Goal: Information Seeking & Learning: Learn about a topic

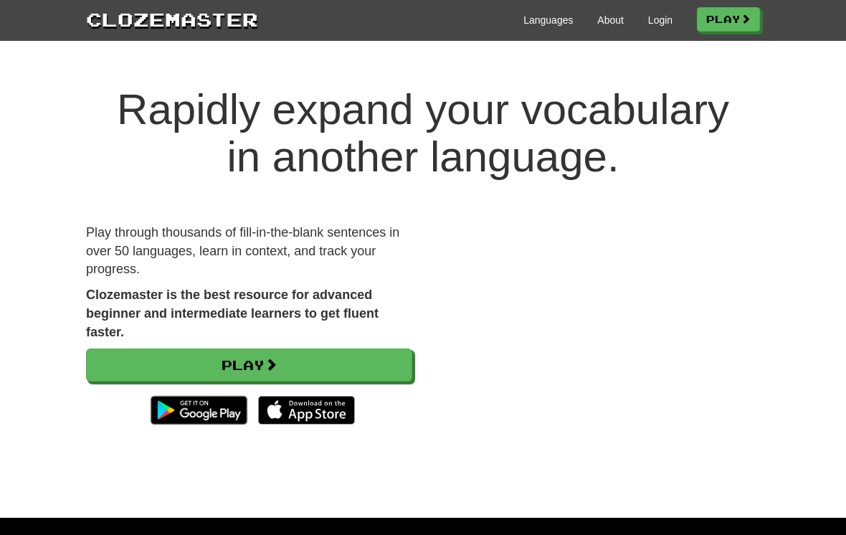
click at [643, 32] on div "Languages About Login Play" at bounding box center [509, 19] width 502 height 27
click at [648, 27] on link "Login" at bounding box center [660, 20] width 24 height 14
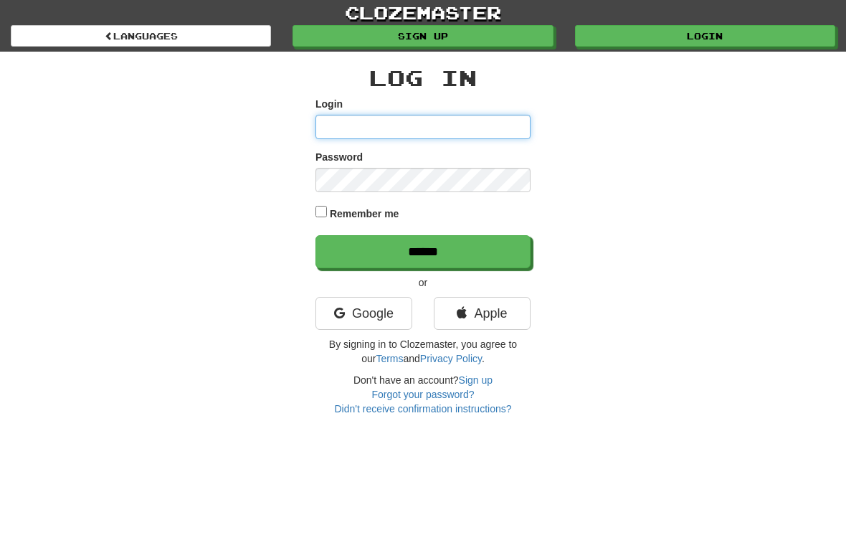
type input "**********"
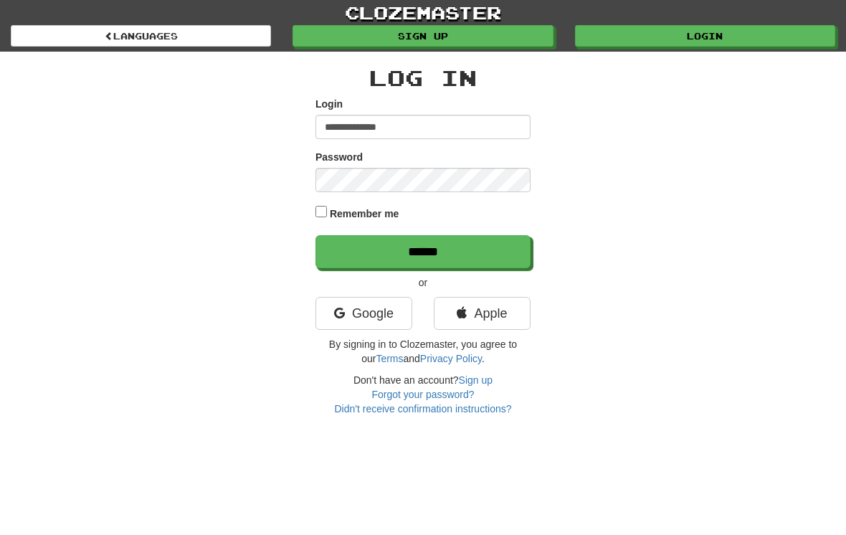
click at [423, 250] on input "******" at bounding box center [422, 251] width 215 height 33
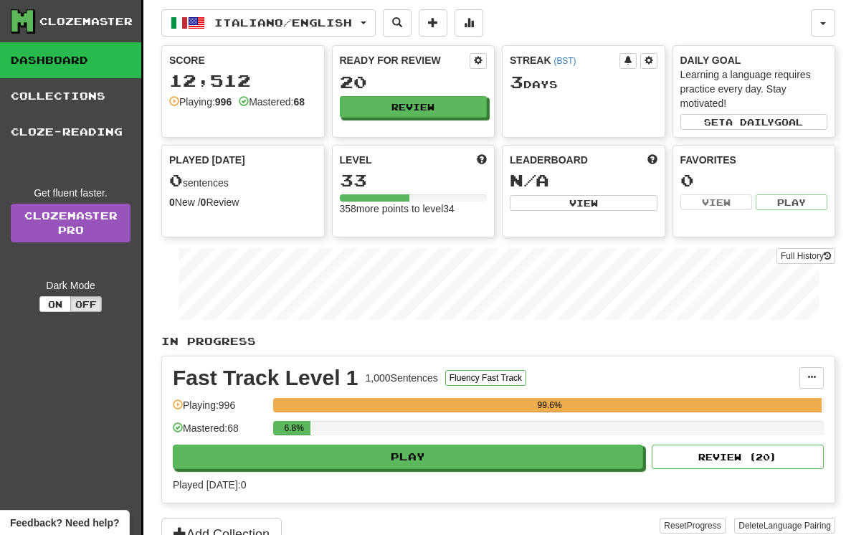
click at [411, 452] on button "Play" at bounding box center [408, 456] width 470 height 24
select select "**"
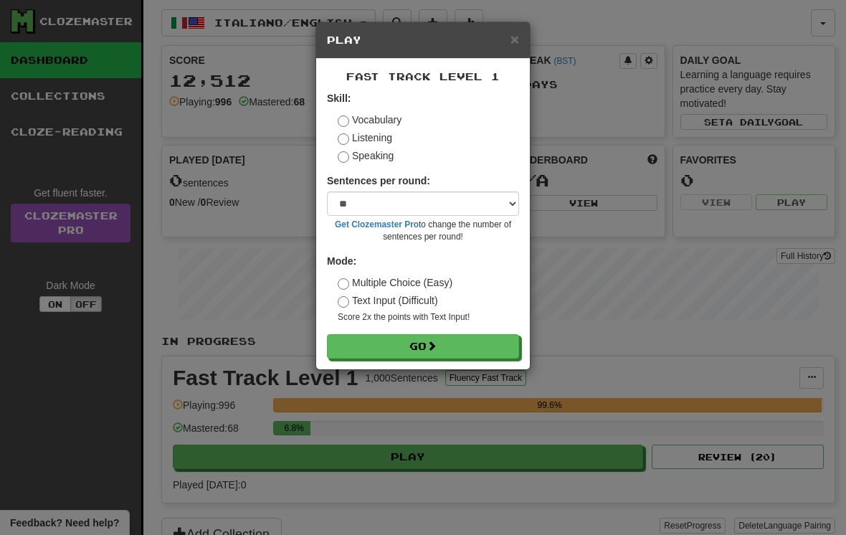
click at [411, 343] on button "Go" at bounding box center [423, 346] width 192 height 24
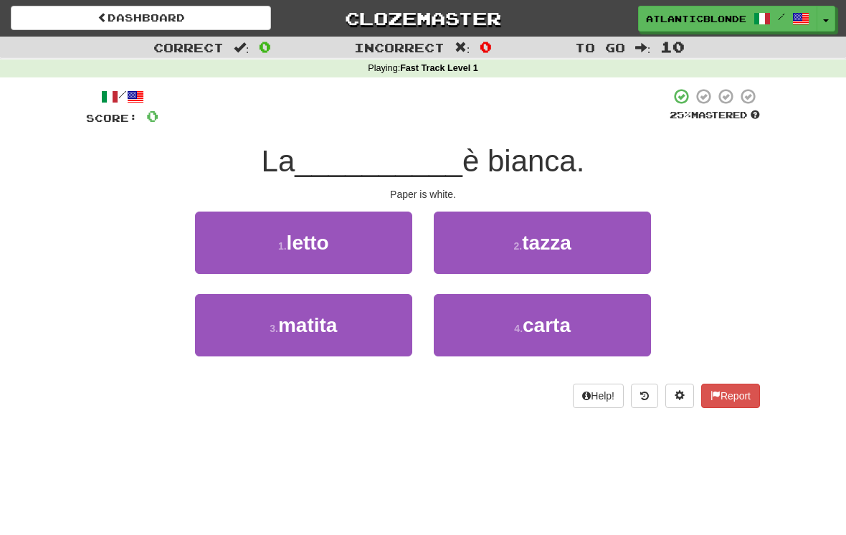
click at [524, 320] on span "carta" at bounding box center [547, 325] width 48 height 22
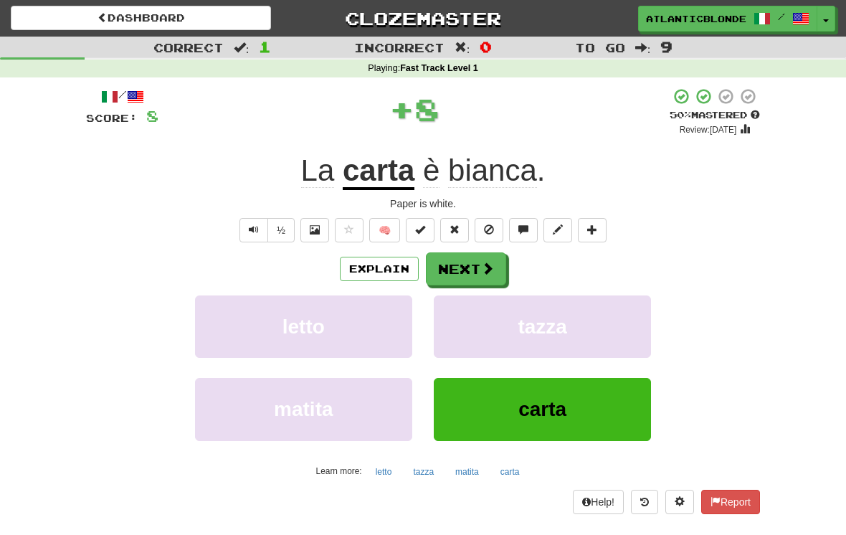
click at [461, 270] on button "Next" at bounding box center [466, 268] width 80 height 33
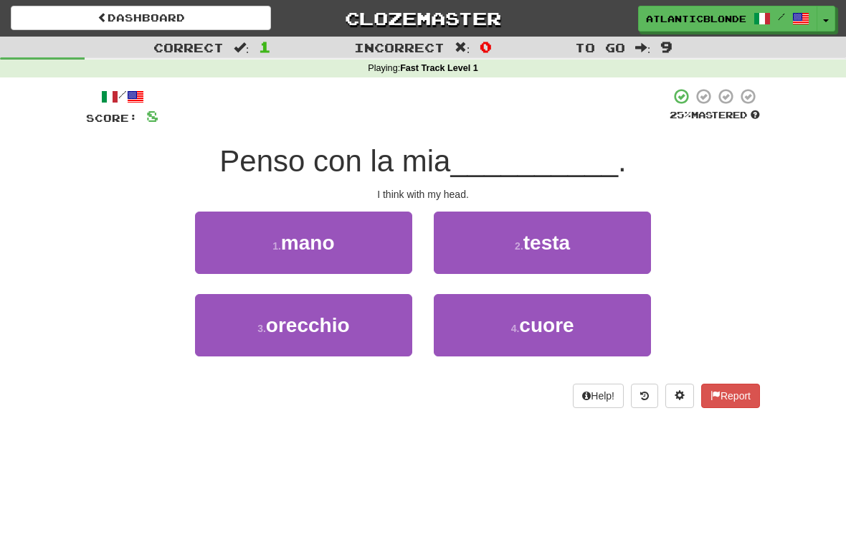
click at [497, 318] on button "4 . cuore" at bounding box center [542, 325] width 217 height 62
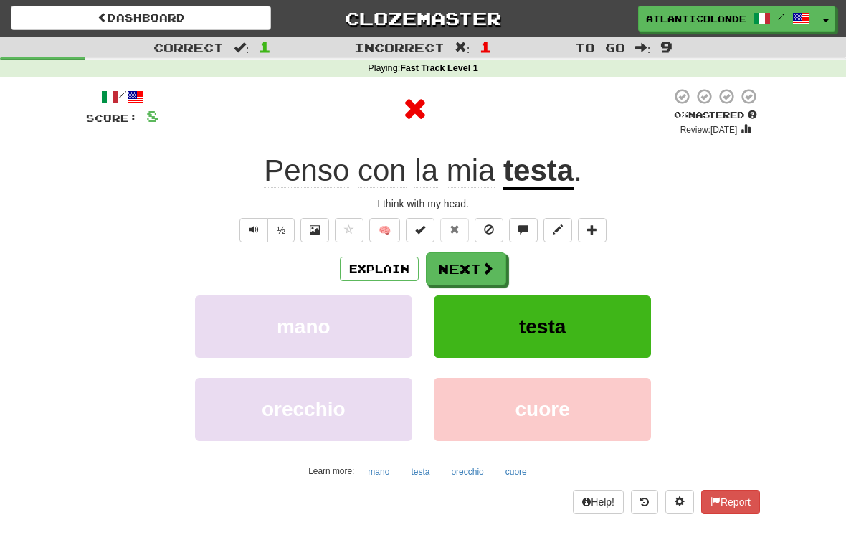
click at [464, 264] on button "Next" at bounding box center [466, 268] width 80 height 33
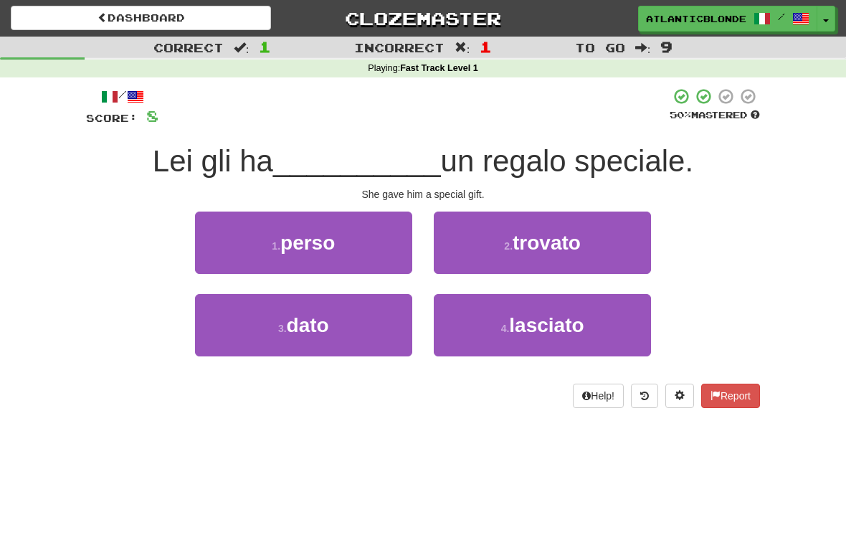
click at [276, 343] on button "3 . dato" at bounding box center [303, 325] width 217 height 62
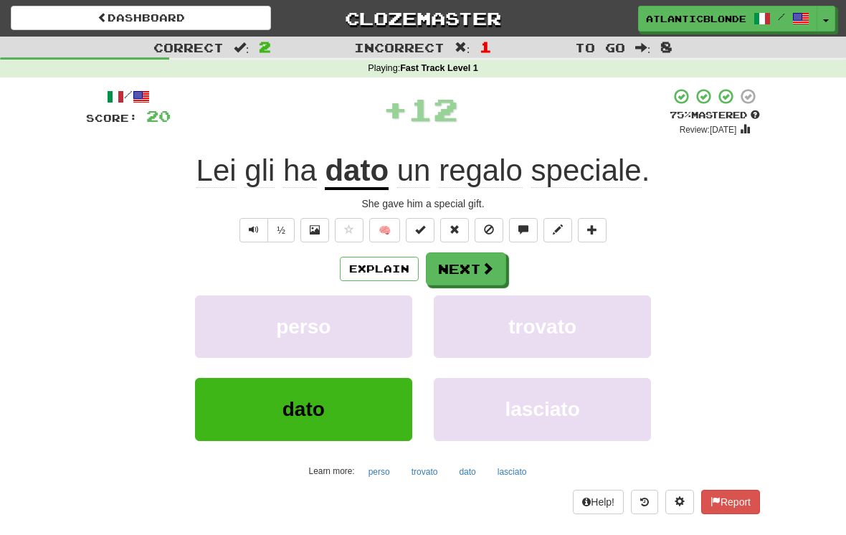
click at [463, 275] on button "Next" at bounding box center [466, 268] width 80 height 33
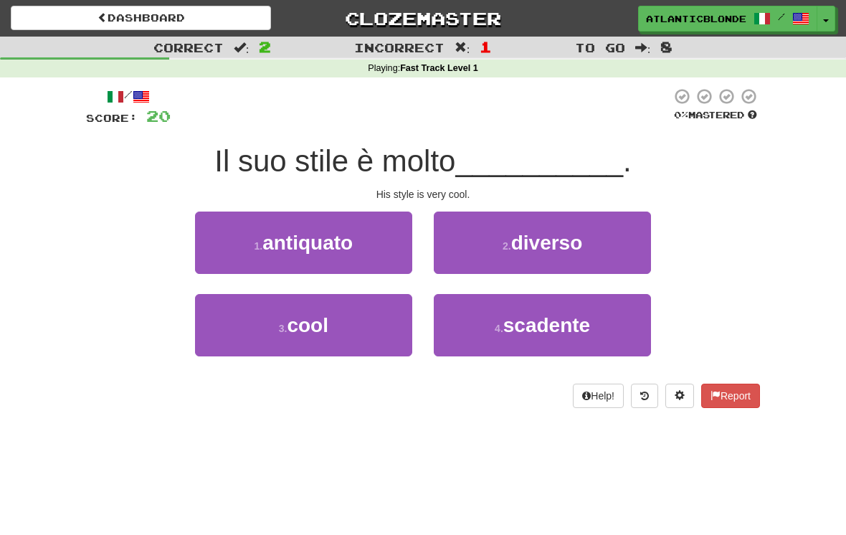
click at [259, 330] on button "3 . cool" at bounding box center [303, 325] width 217 height 62
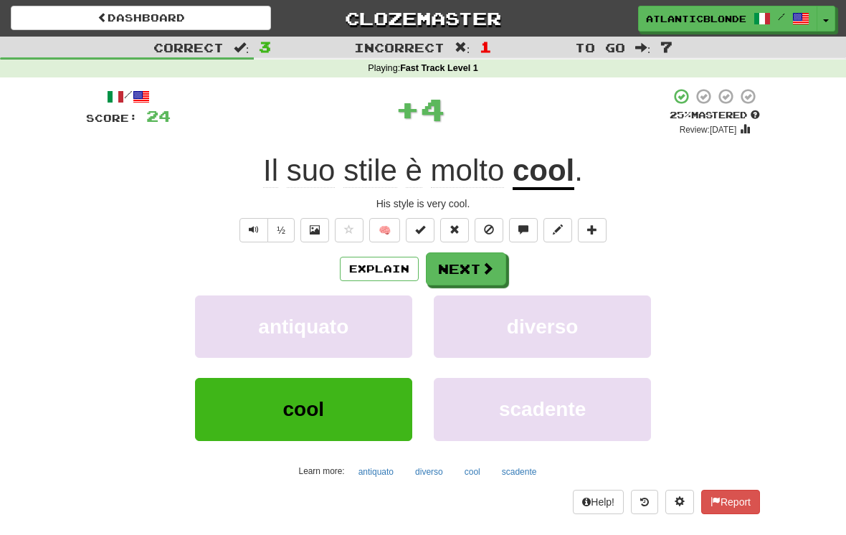
click at [453, 267] on button "Next" at bounding box center [466, 268] width 80 height 33
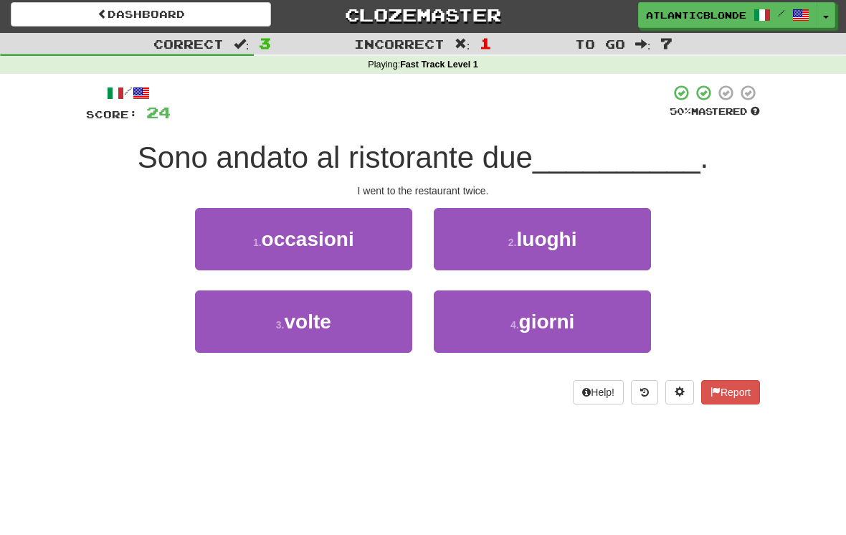
click at [276, 320] on small "3 ." at bounding box center [280, 325] width 9 height 11
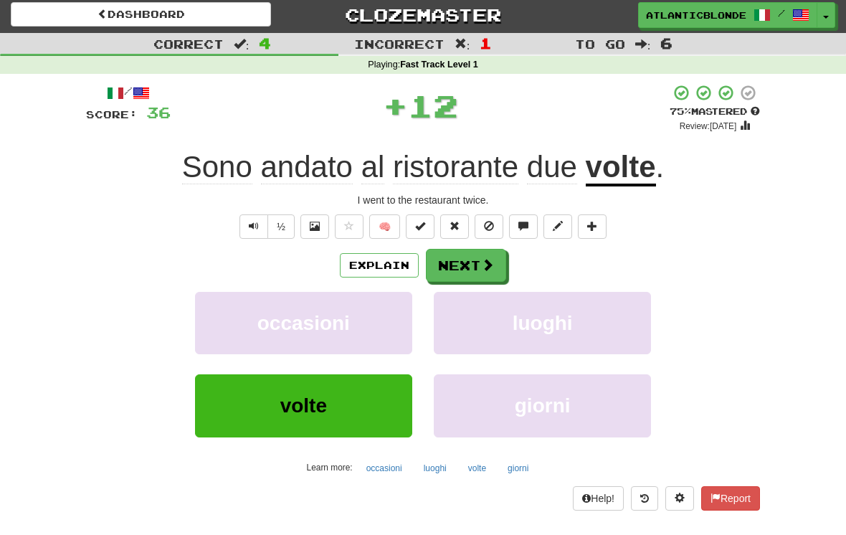
scroll to position [4, 0]
click at [444, 267] on button "Next" at bounding box center [466, 265] width 80 height 33
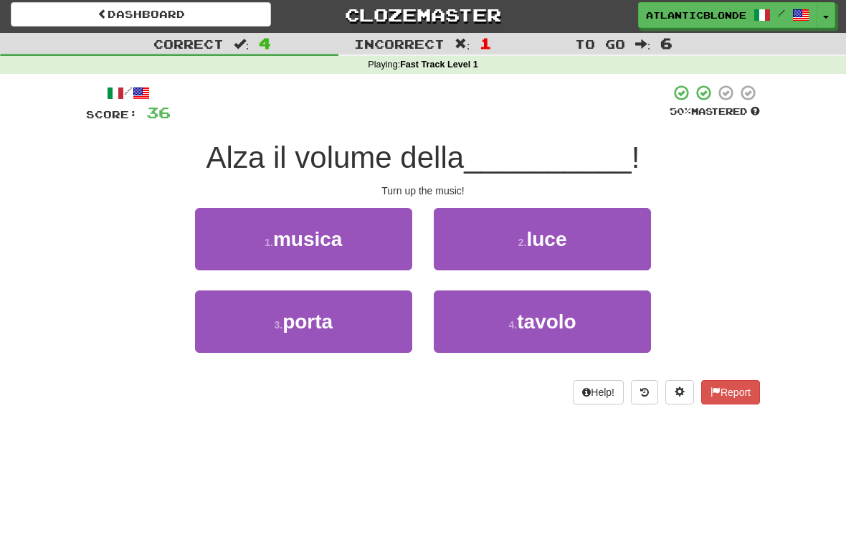
click at [270, 232] on button "1 . musica" at bounding box center [303, 239] width 217 height 62
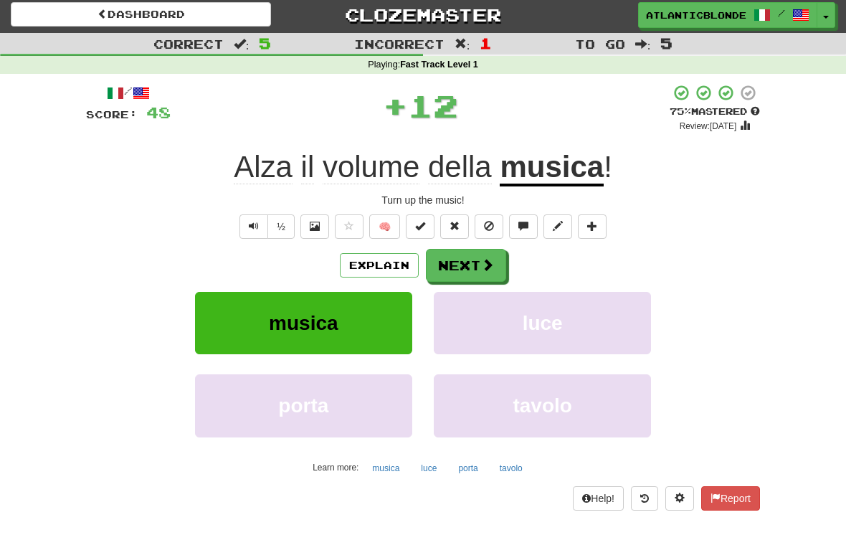
click at [459, 258] on button "Next" at bounding box center [466, 265] width 80 height 33
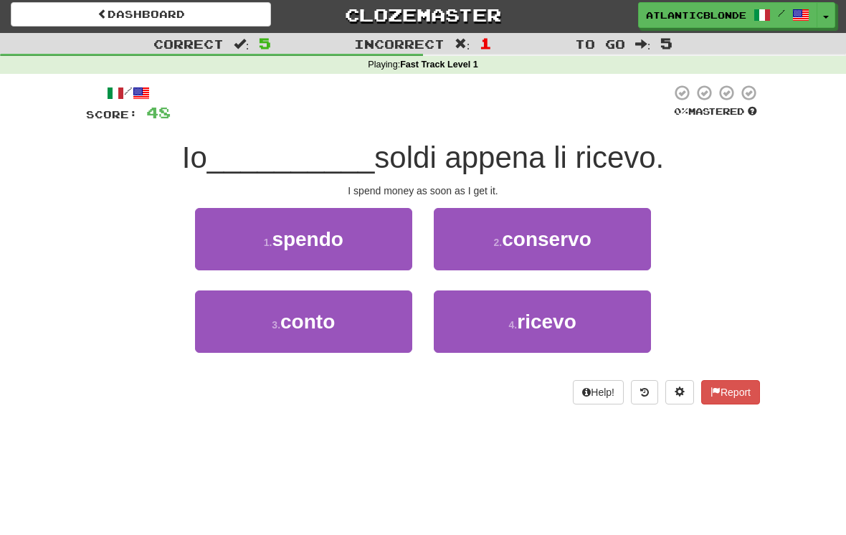
click at [257, 236] on button "1 . spendo" at bounding box center [303, 239] width 217 height 62
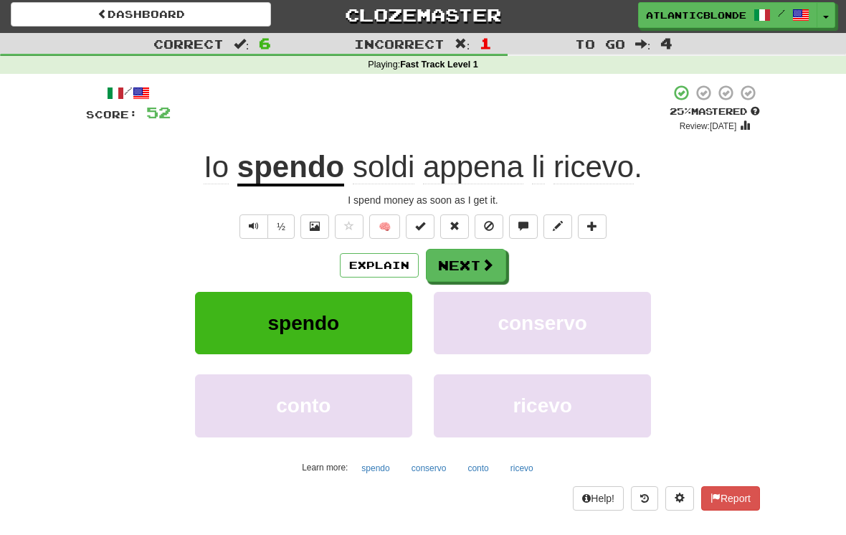
click at [453, 252] on button "Next" at bounding box center [466, 265] width 80 height 33
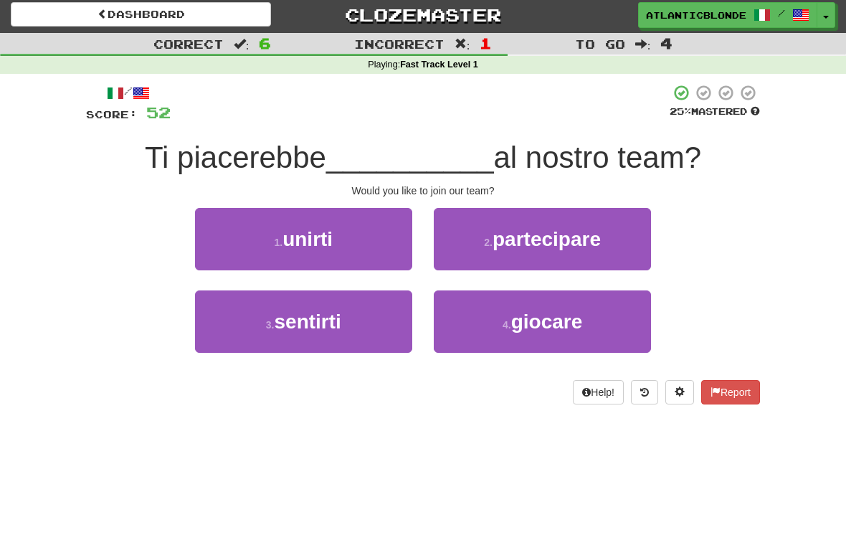
click at [264, 240] on button "1 . unirti" at bounding box center [303, 239] width 217 height 62
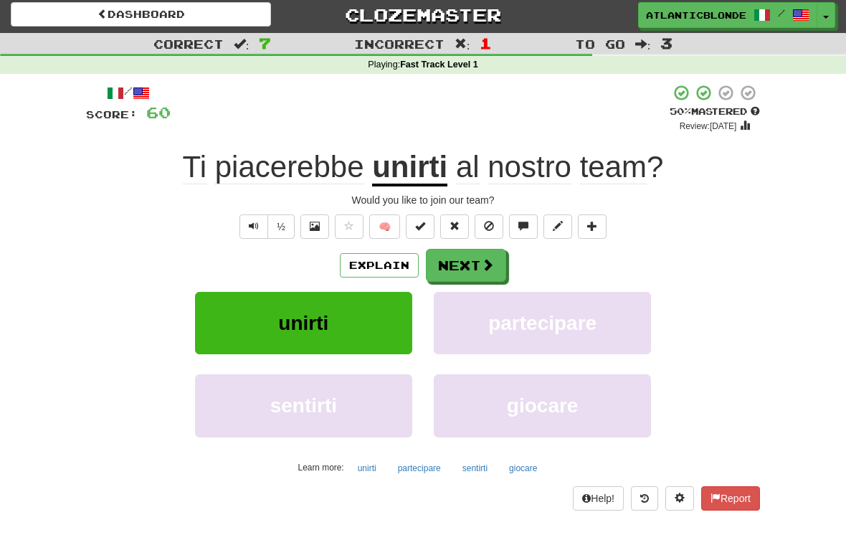
click at [454, 262] on button "Next" at bounding box center [466, 265] width 80 height 33
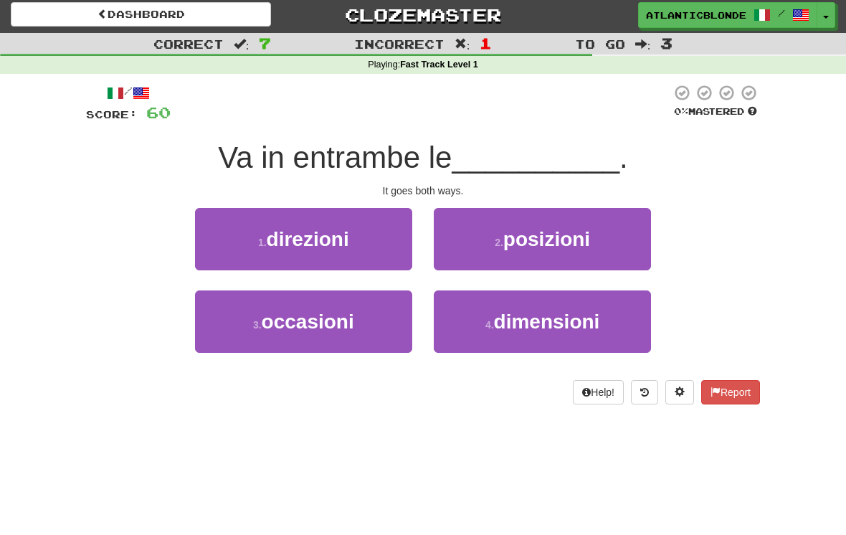
click at [238, 242] on button "1 . direzioni" at bounding box center [303, 239] width 217 height 62
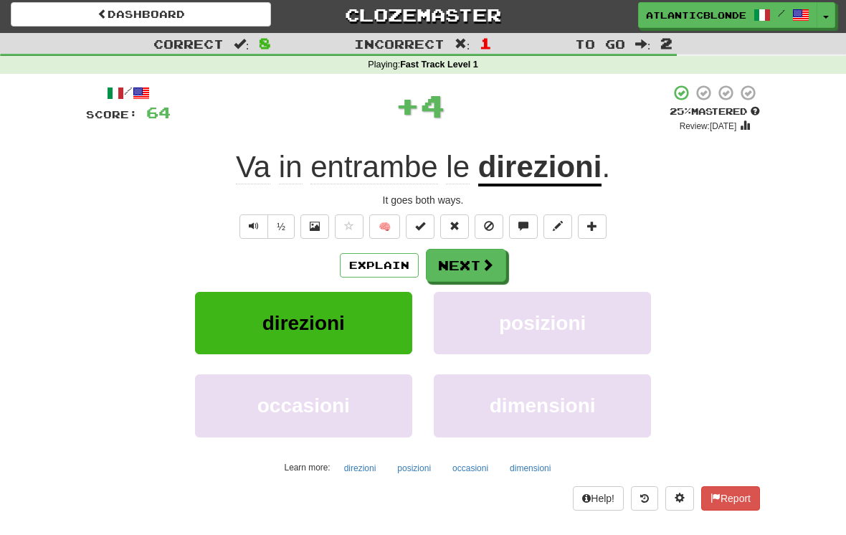
click at [462, 263] on button "Next" at bounding box center [466, 265] width 80 height 33
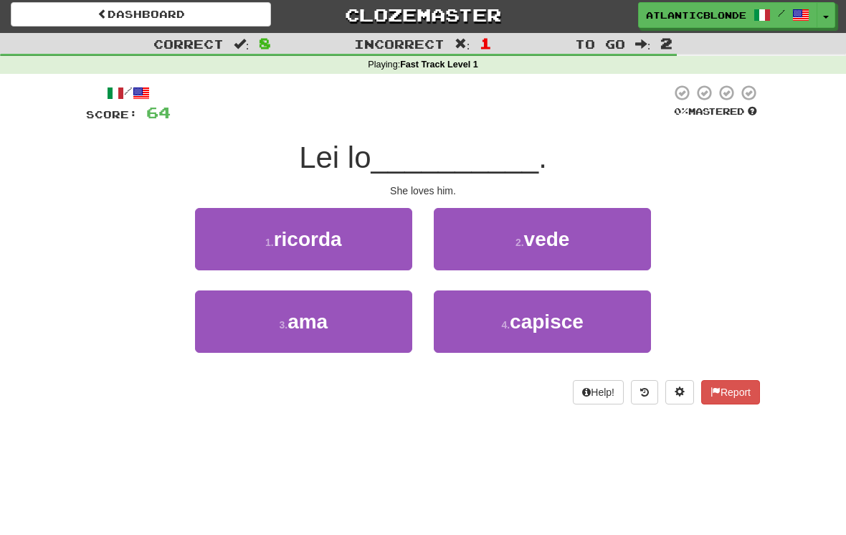
click at [289, 320] on span "ama" at bounding box center [307, 321] width 40 height 22
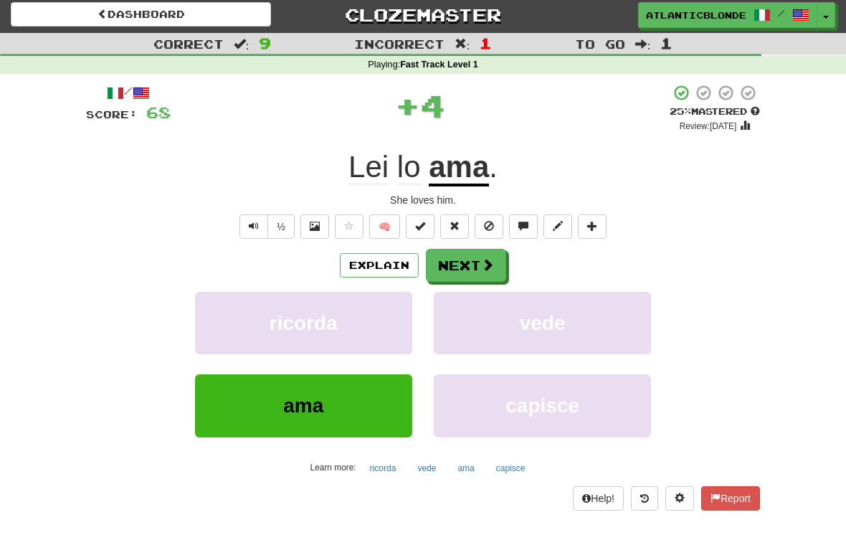
click at [447, 266] on button "Next" at bounding box center [466, 265] width 80 height 33
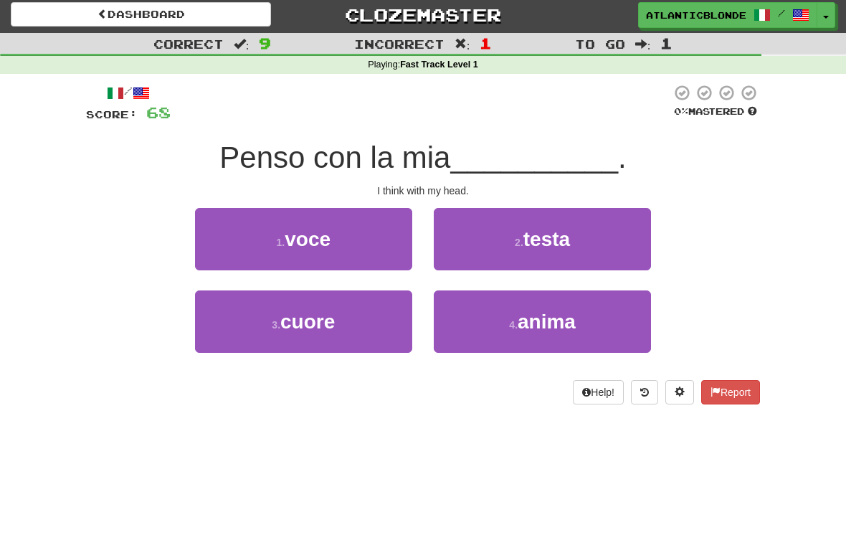
click at [503, 237] on button "2 . testa" at bounding box center [542, 239] width 217 height 62
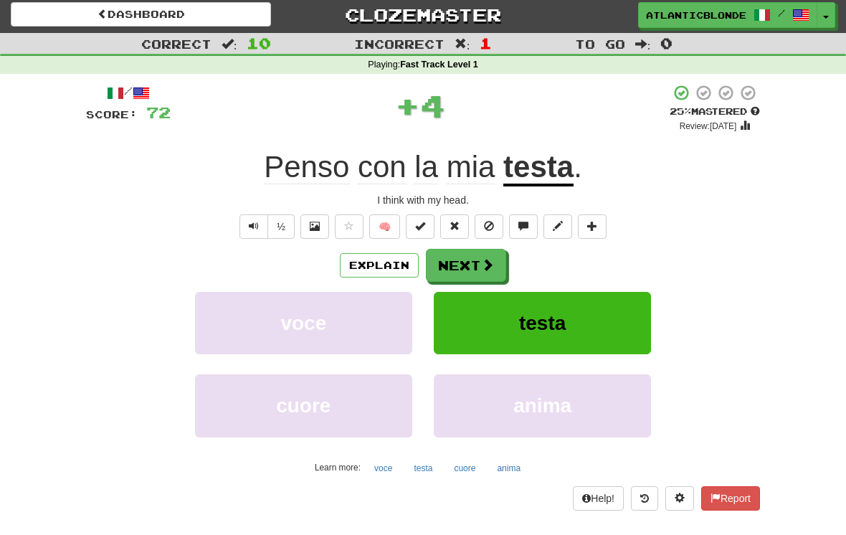
click at [455, 258] on button "Next" at bounding box center [466, 265] width 80 height 33
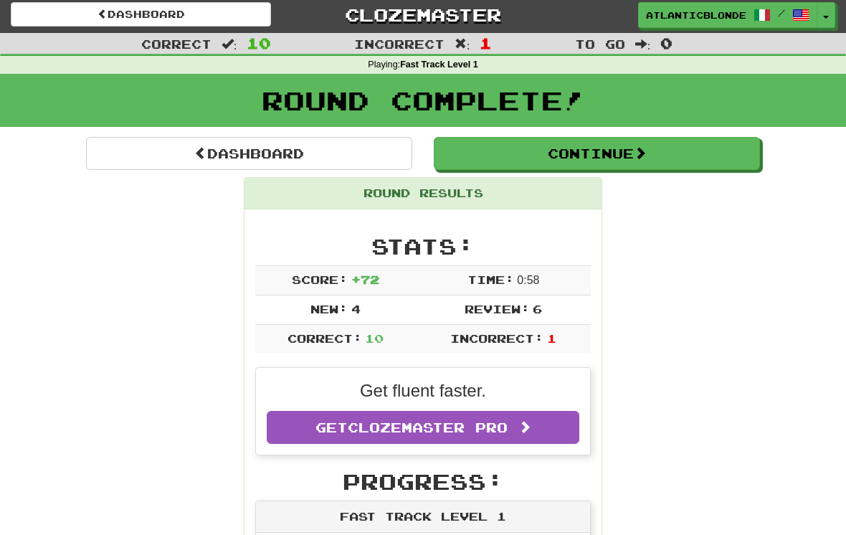
click at [582, 156] on button "Continue" at bounding box center [597, 153] width 326 height 33
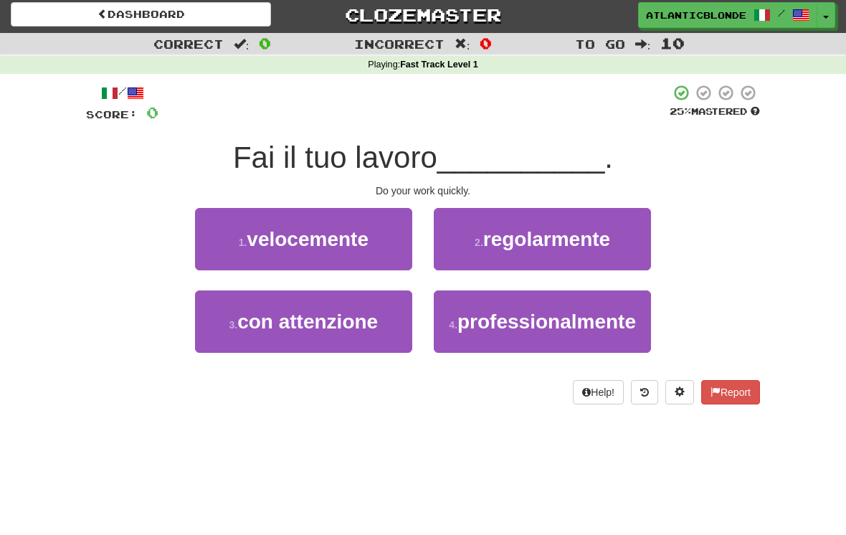
click at [263, 238] on span "velocemente" at bounding box center [308, 239] width 122 height 22
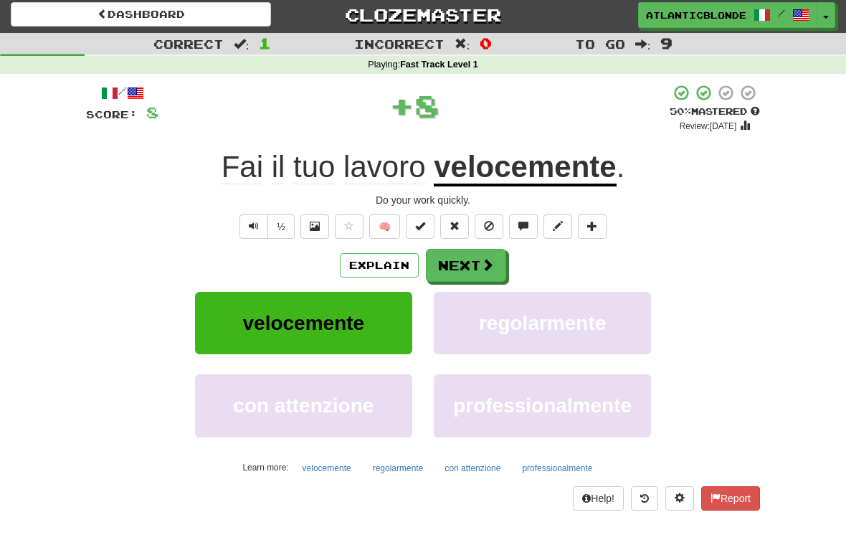
click at [452, 256] on button "Next" at bounding box center [466, 265] width 80 height 33
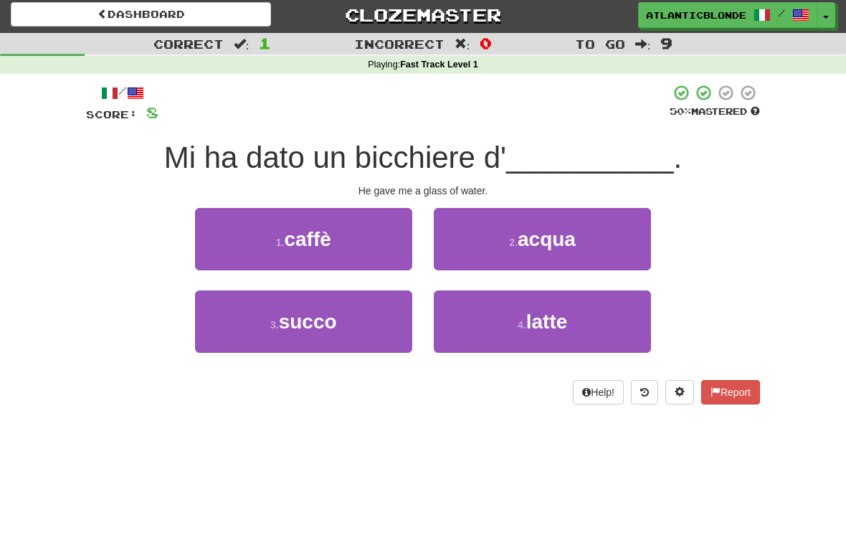
click at [489, 234] on button "2 . acqua" at bounding box center [542, 239] width 217 height 62
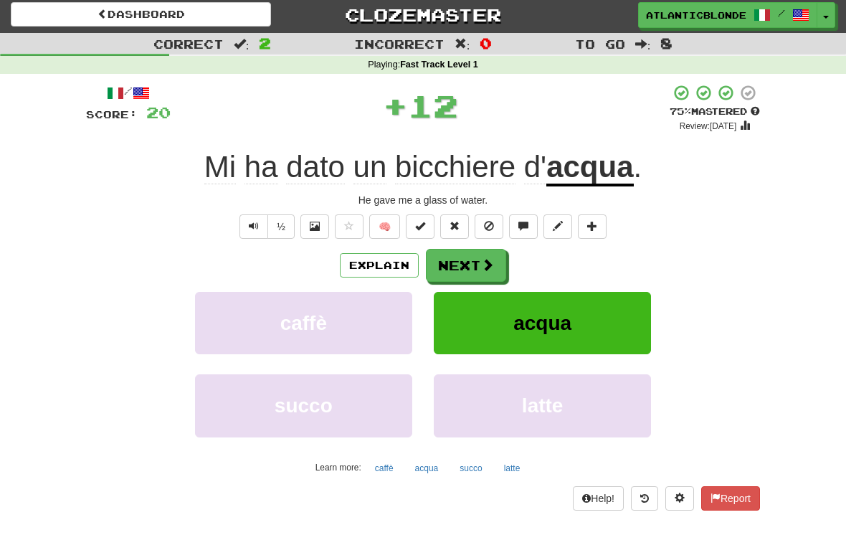
click at [458, 266] on button "Next" at bounding box center [466, 265] width 80 height 33
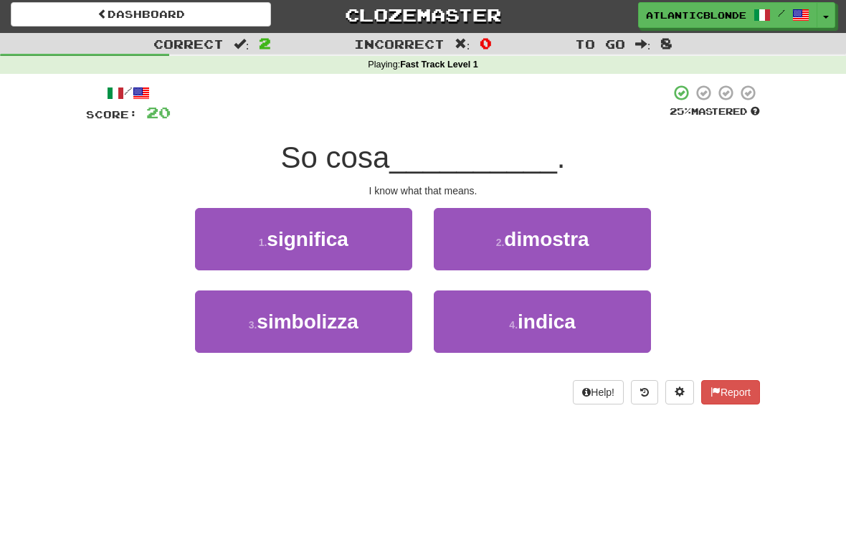
click at [492, 313] on button "4 . indica" at bounding box center [542, 321] width 217 height 62
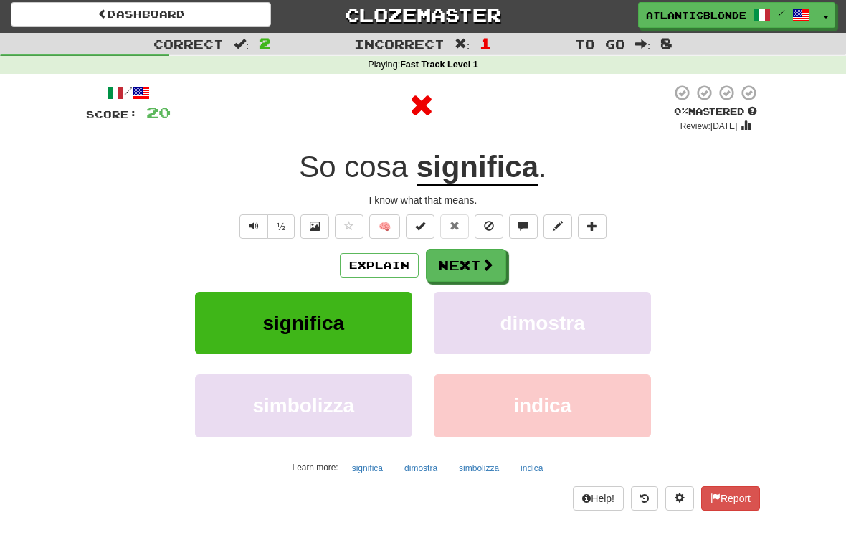
click at [456, 264] on button "Next" at bounding box center [466, 265] width 80 height 33
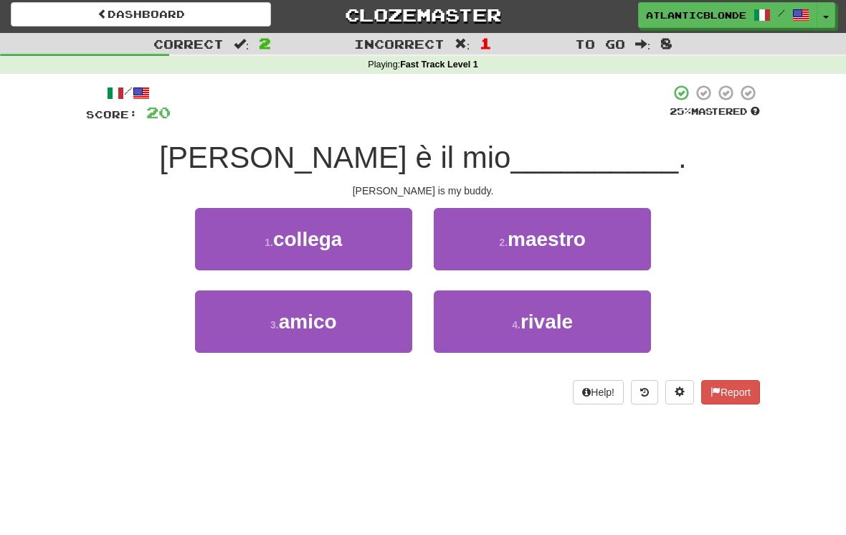
click at [257, 333] on button "3 . amico" at bounding box center [303, 321] width 217 height 62
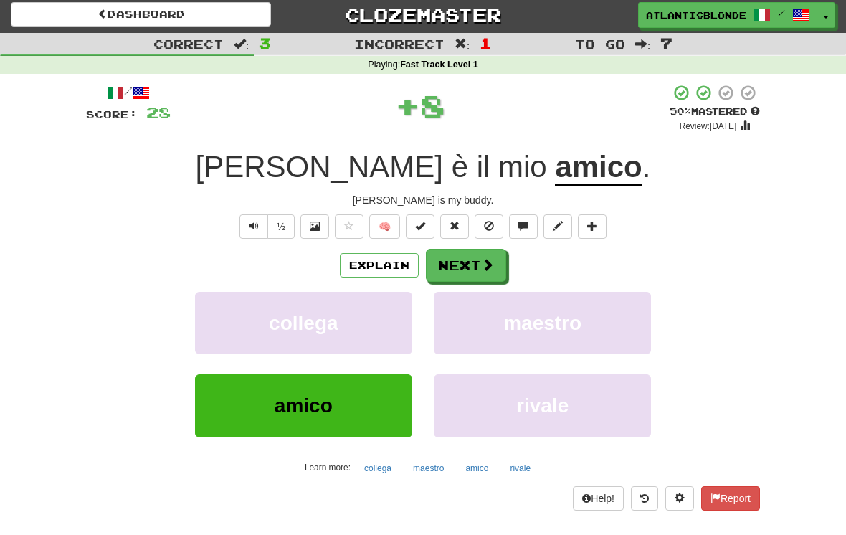
click at [454, 267] on button "Next" at bounding box center [466, 265] width 80 height 33
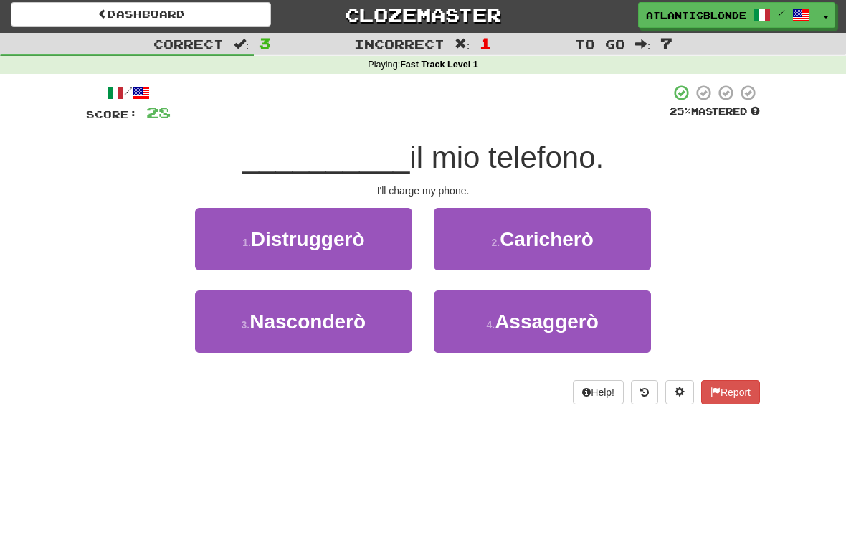
click at [498, 323] on span "Assaggerò" at bounding box center [547, 321] width 104 height 22
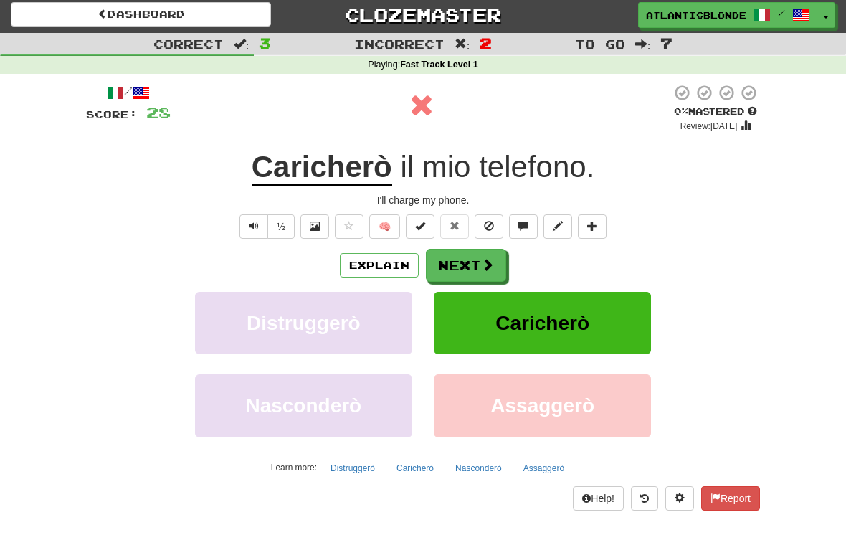
click at [454, 261] on button "Next" at bounding box center [466, 265] width 80 height 33
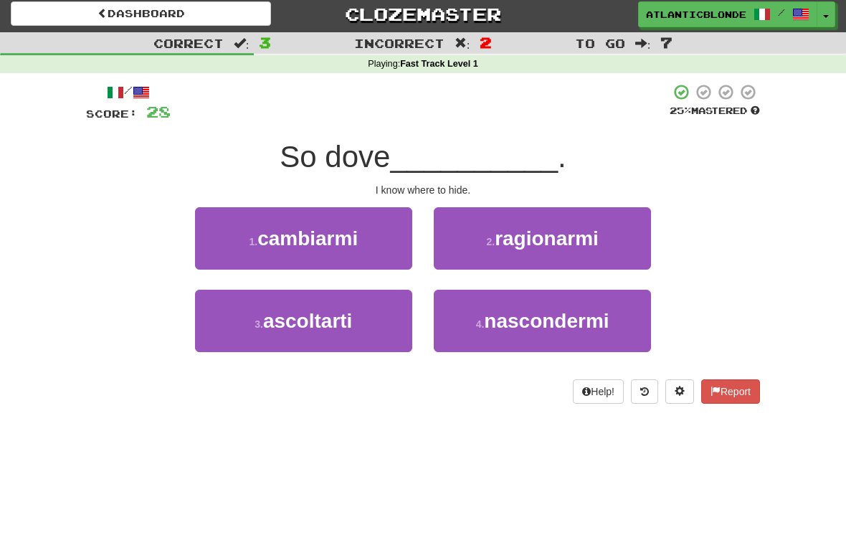
scroll to position [6, 0]
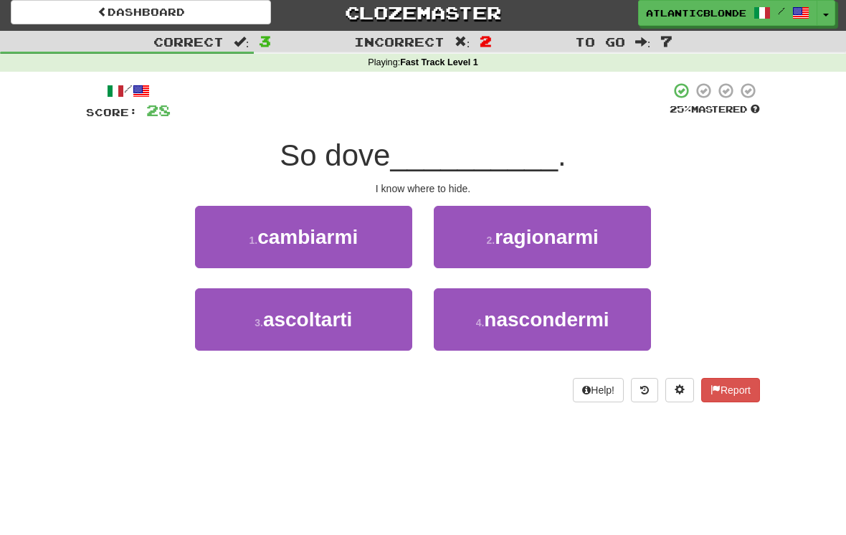
click at [500, 320] on span "nascondermi" at bounding box center [546, 319] width 125 height 22
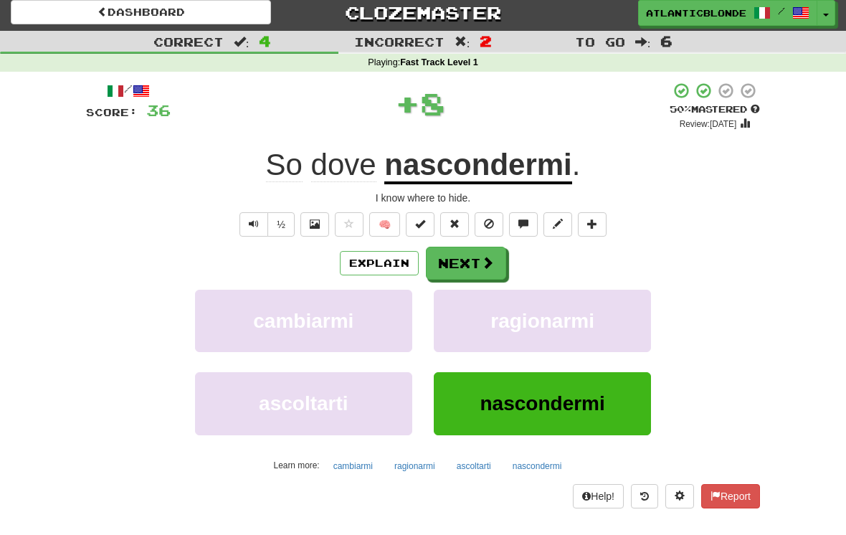
click at [456, 267] on button "Next" at bounding box center [466, 263] width 80 height 33
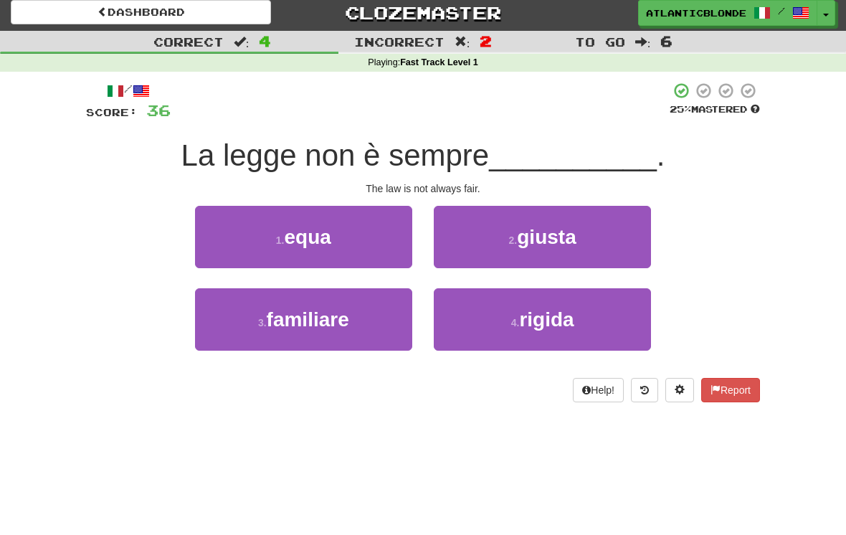
click at [483, 229] on button "2 . giusta" at bounding box center [542, 237] width 217 height 62
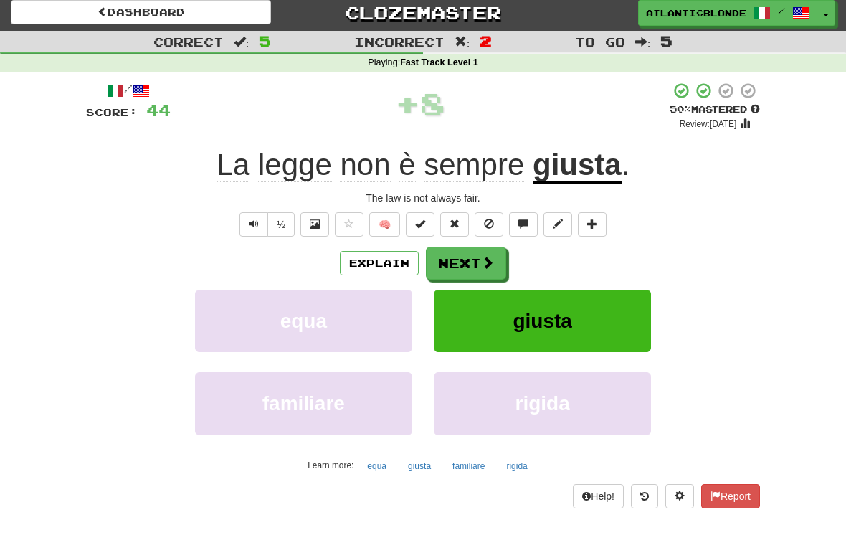
click at [459, 247] on button "Next" at bounding box center [466, 263] width 80 height 33
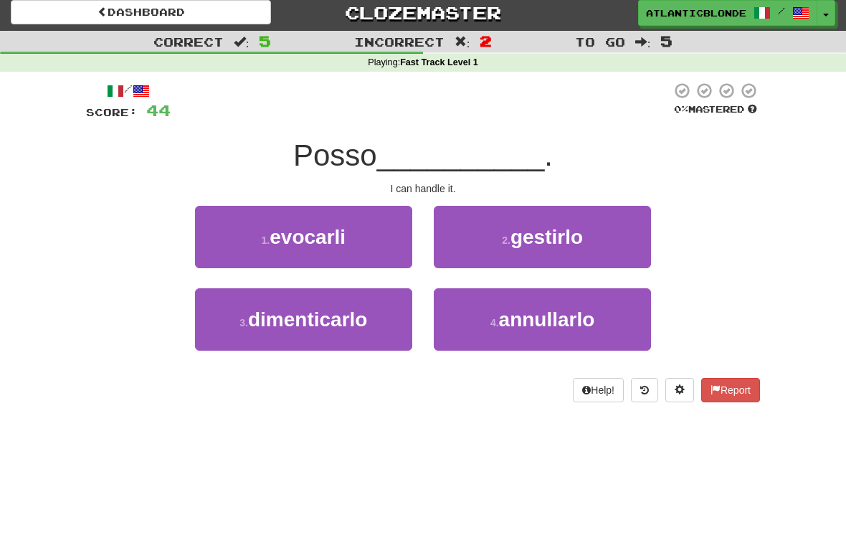
click at [503, 236] on small "2 ." at bounding box center [506, 239] width 9 height 11
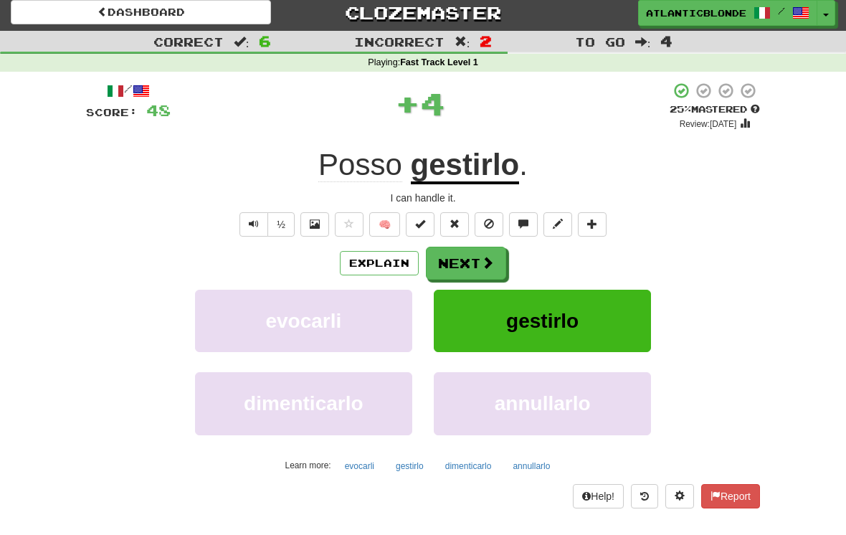
click at [454, 265] on button "Next" at bounding box center [466, 263] width 80 height 33
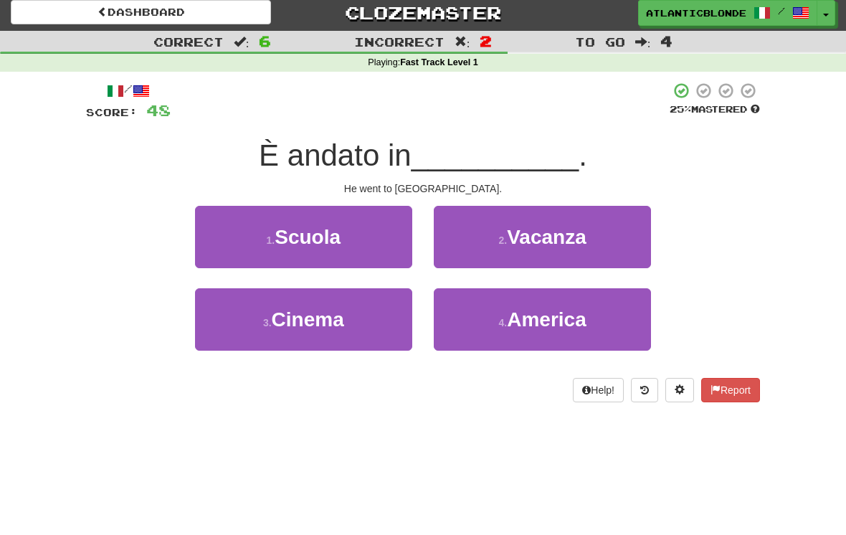
click at [503, 308] on button "4 . [GEOGRAPHIC_DATA]" at bounding box center [542, 319] width 217 height 62
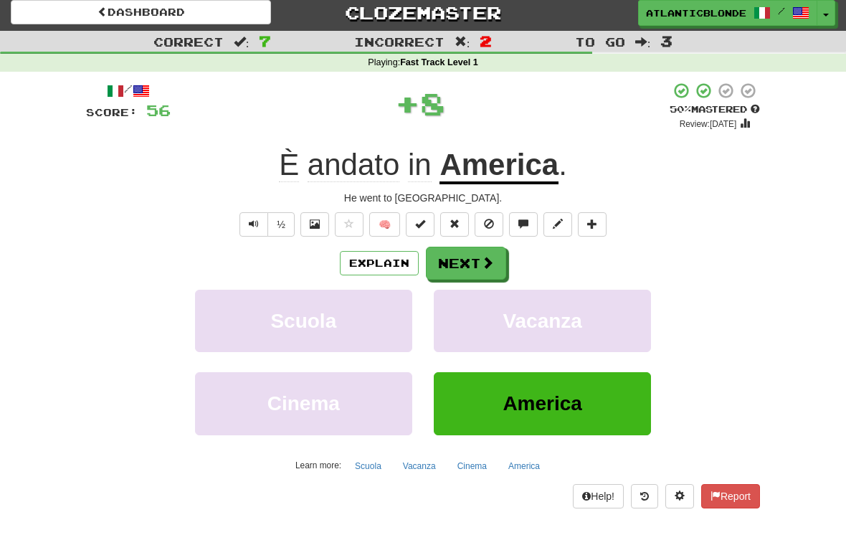
click at [462, 261] on button "Next" at bounding box center [466, 263] width 80 height 33
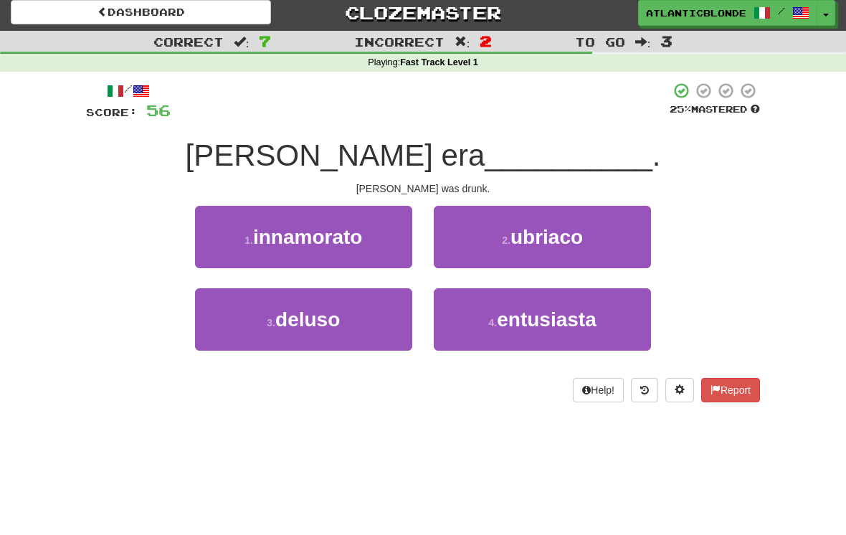
click at [487, 239] on button "2 . [GEOGRAPHIC_DATA]" at bounding box center [542, 237] width 217 height 62
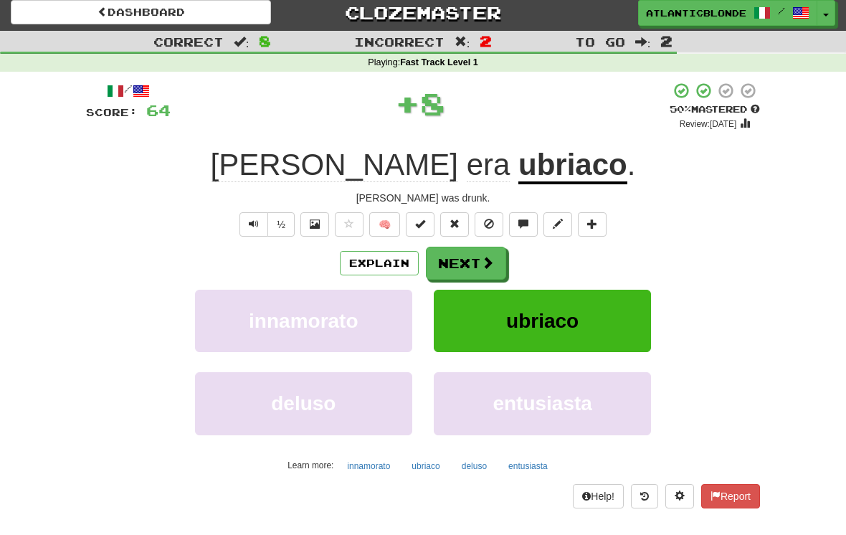
click at [454, 249] on button "Next" at bounding box center [466, 263] width 80 height 33
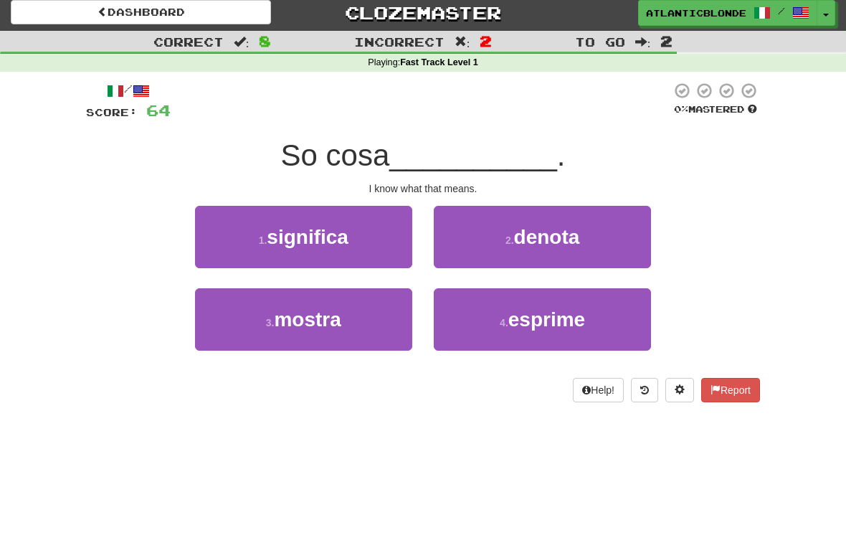
click at [492, 234] on button "2 . [GEOGRAPHIC_DATA]" at bounding box center [542, 237] width 217 height 62
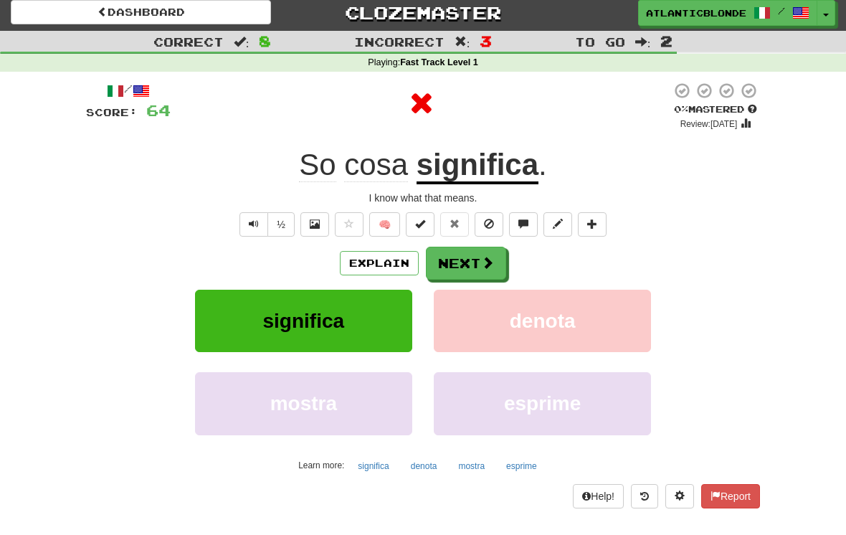
click at [468, 258] on button "Next" at bounding box center [466, 263] width 80 height 33
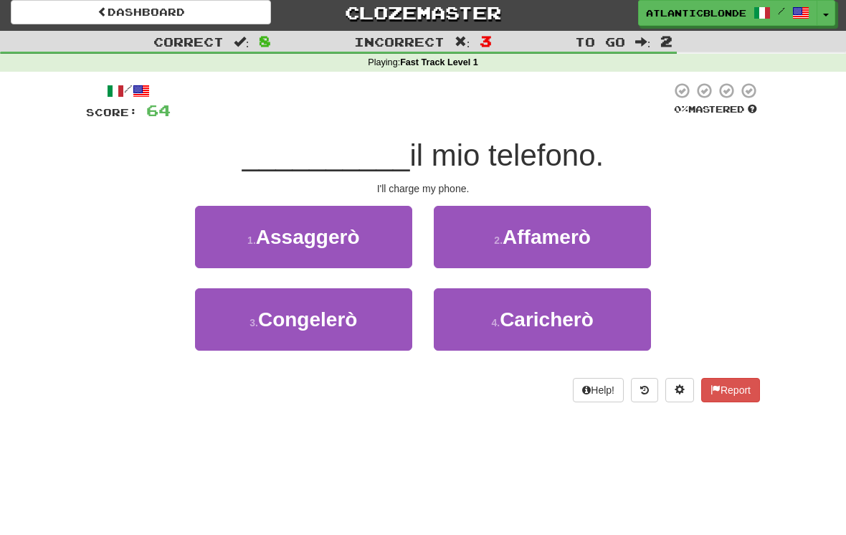
click at [505, 301] on button "4 . [GEOGRAPHIC_DATA]" at bounding box center [542, 319] width 217 height 62
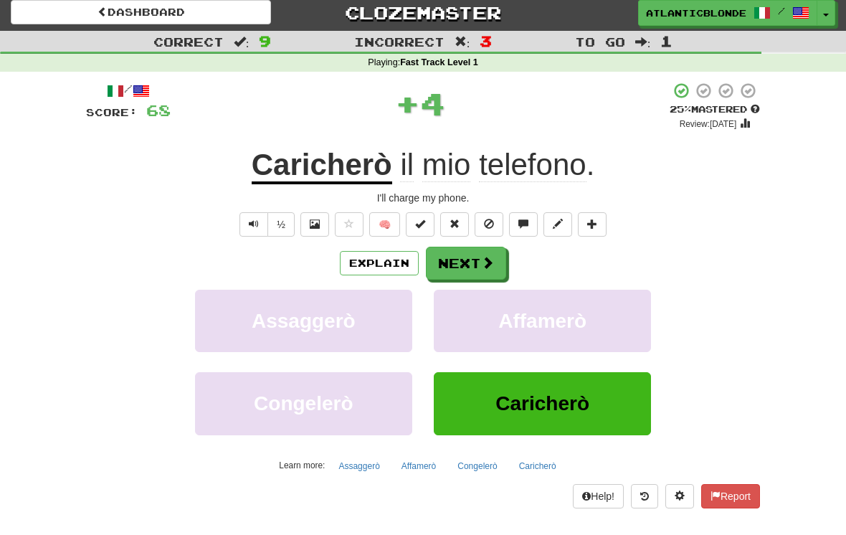
click at [457, 263] on button "Next" at bounding box center [466, 263] width 80 height 33
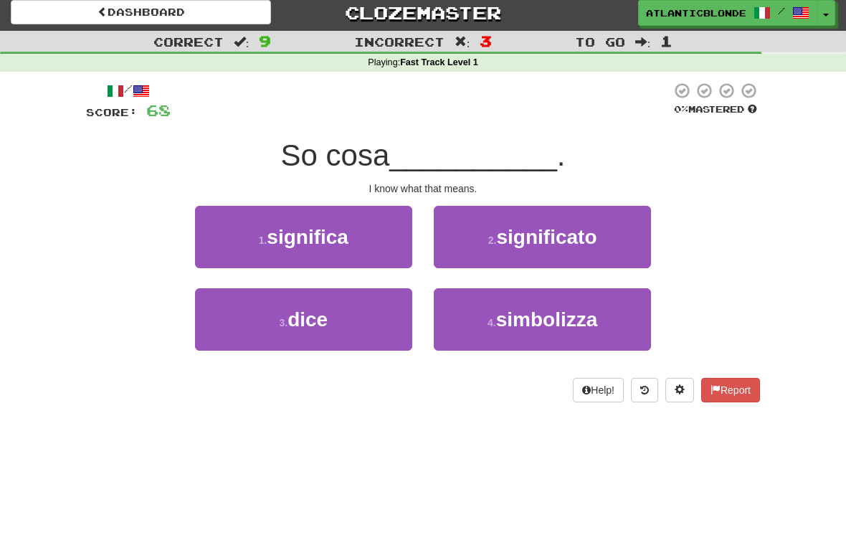
click at [297, 229] on span "significa" at bounding box center [308, 237] width 82 height 22
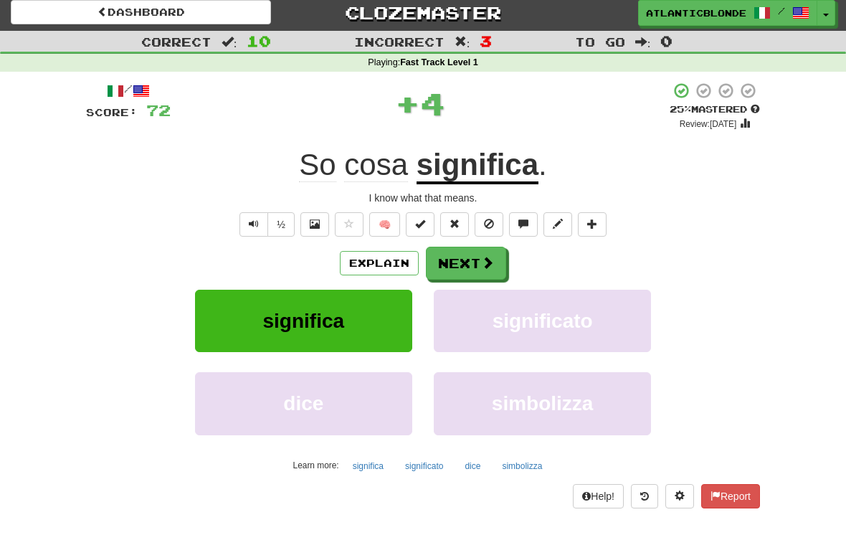
click at [456, 262] on button "Next" at bounding box center [466, 263] width 80 height 33
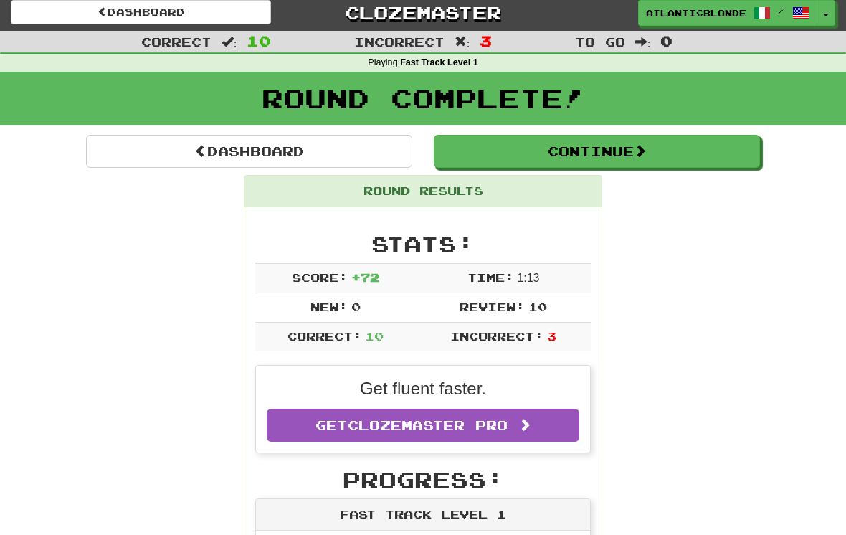
click at [501, 151] on button "Continue" at bounding box center [597, 151] width 326 height 33
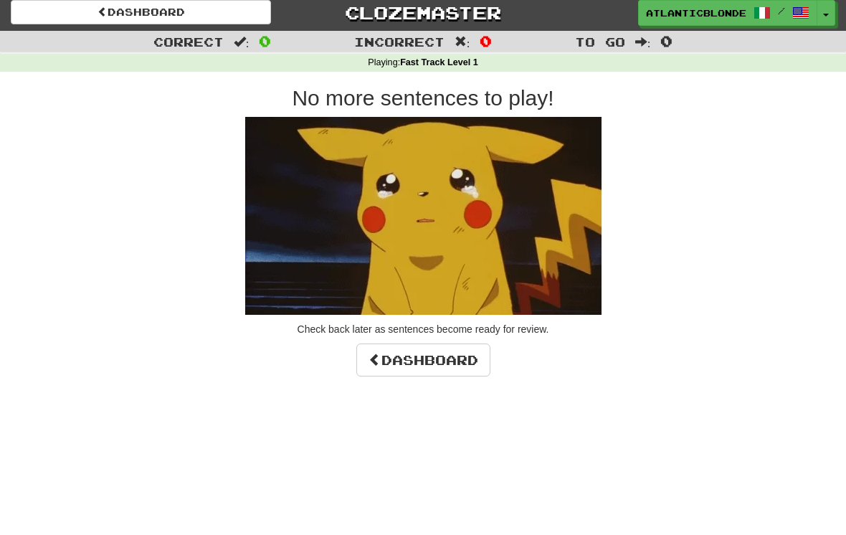
click at [413, 354] on link "Dashboard" at bounding box center [423, 359] width 134 height 33
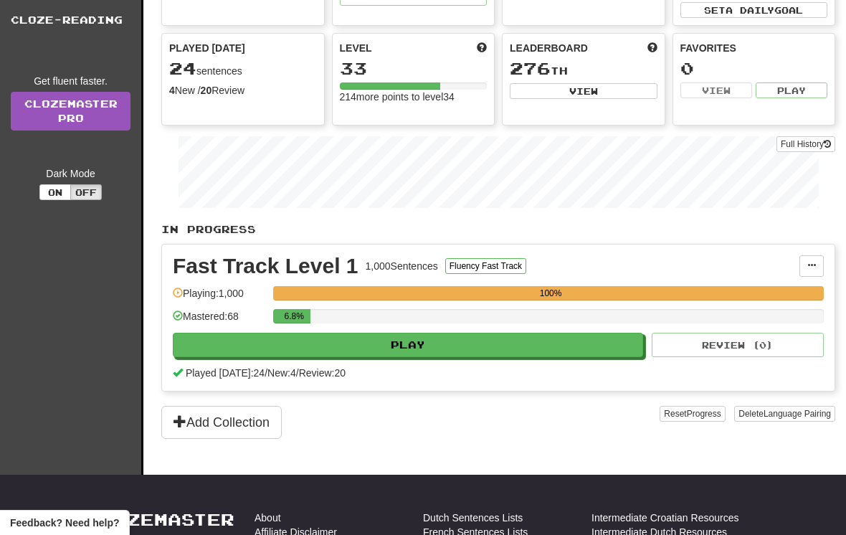
scroll to position [111, 0]
